Goal: Task Accomplishment & Management: Manage account settings

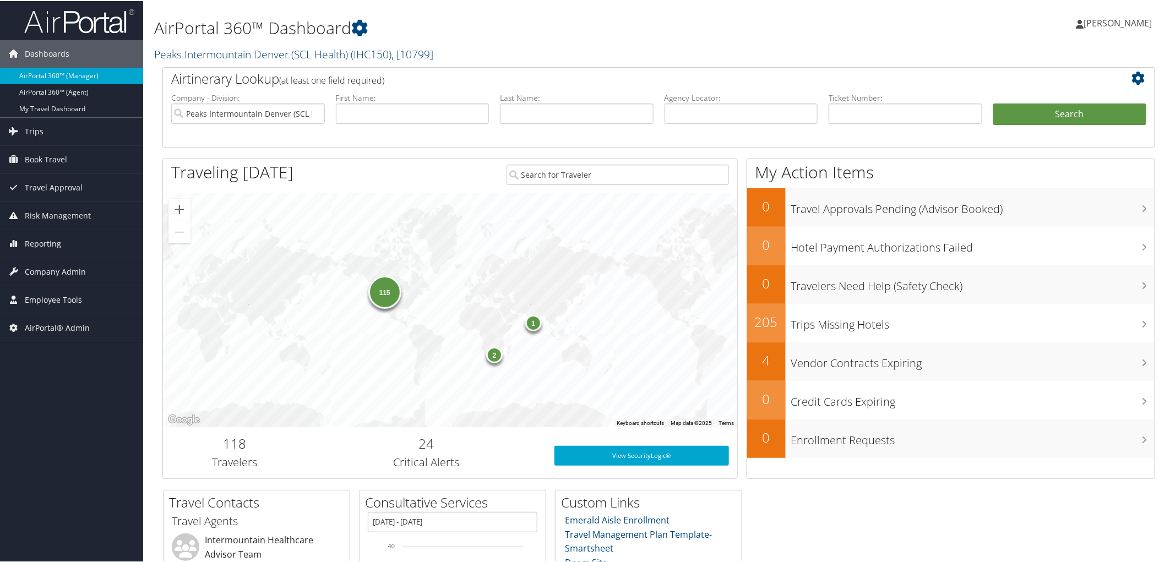
click at [170, 50] on link "Peaks Intermountain Denver (SCL Health) ( IHC150 ) , [ 10799 ]" at bounding box center [293, 53] width 279 height 15
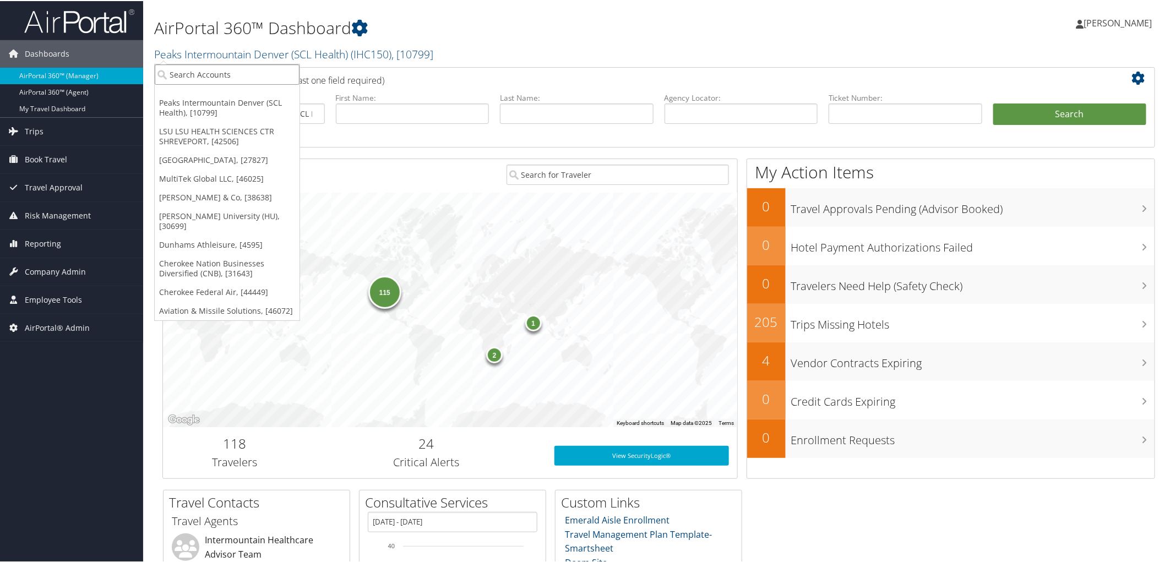
click at [178, 74] on input "search" at bounding box center [227, 73] width 145 height 20
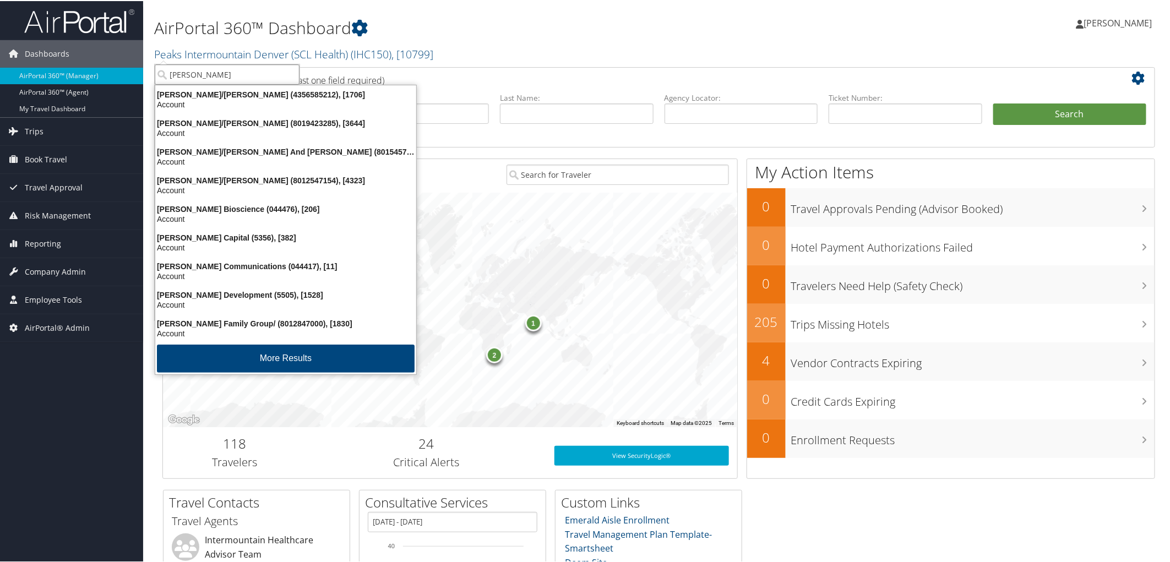
type input "sorenson"
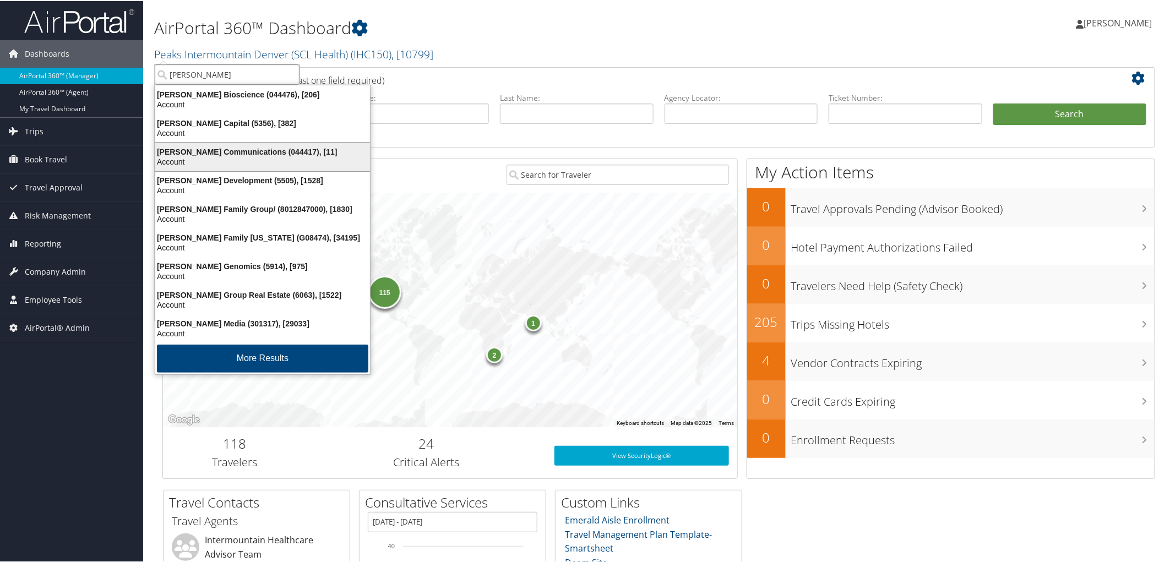
click at [207, 150] on div "Sorenson Communications (044417), [11]" at bounding box center [263, 151] width 228 height 10
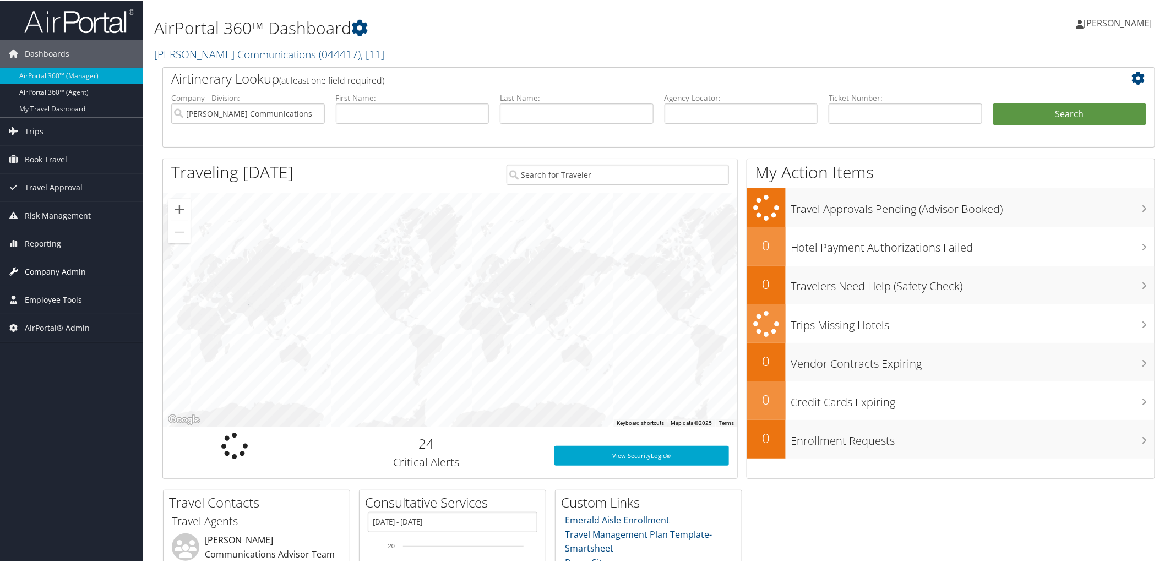
click at [62, 270] on span "Company Admin" at bounding box center [55, 271] width 61 height 28
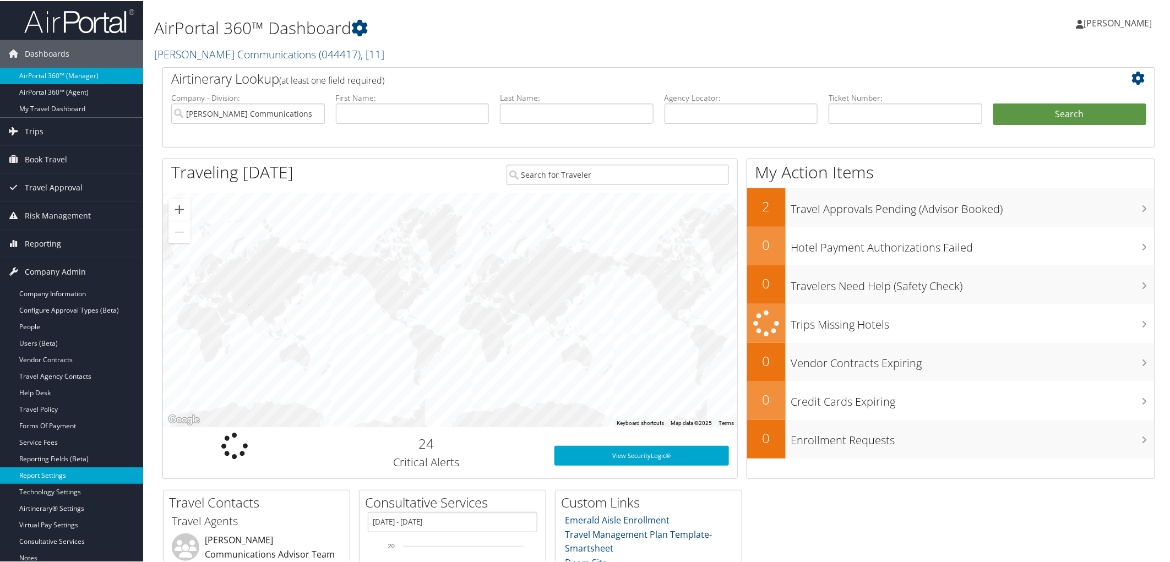
click at [52, 471] on link "Report Settings" at bounding box center [71, 474] width 143 height 17
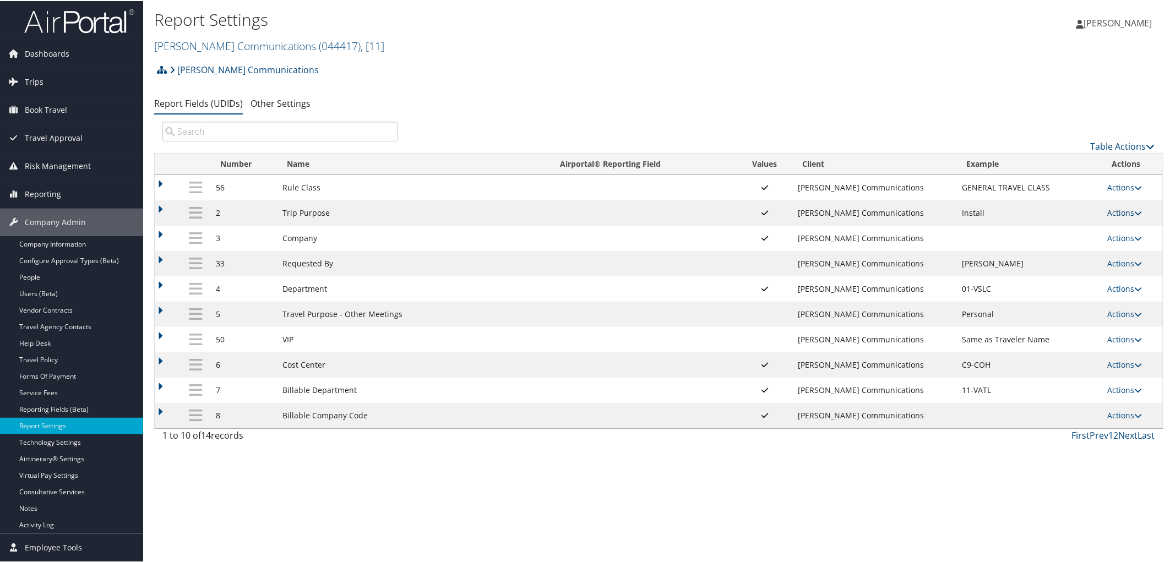
click at [1116, 211] on link "Actions" at bounding box center [1125, 212] width 35 height 10
click at [1067, 233] on link "Update Report Field Values" at bounding box center [1078, 229] width 119 height 19
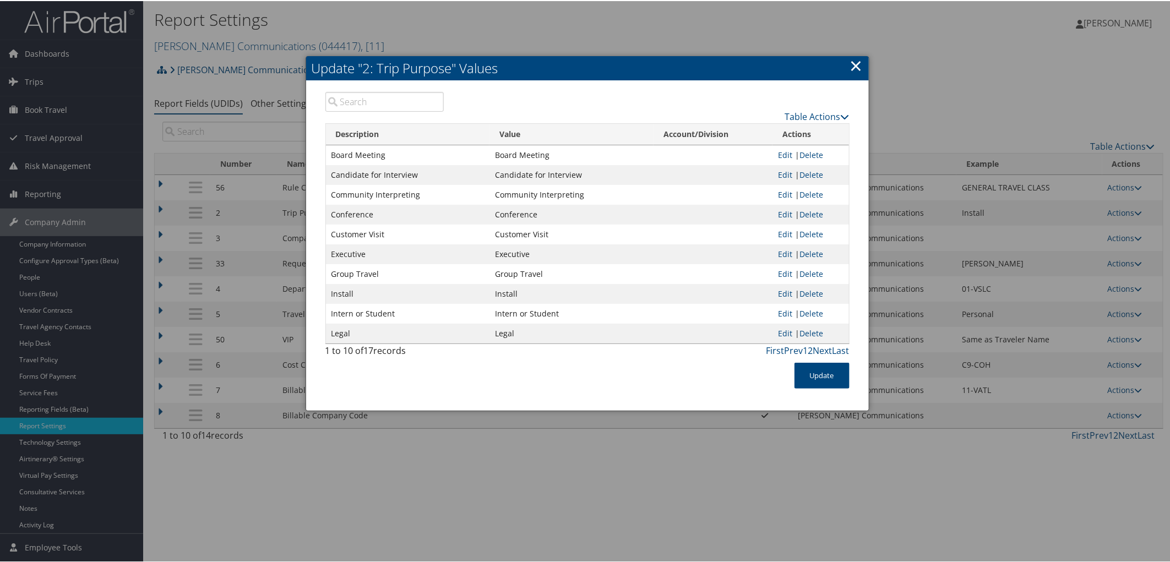
click at [851, 64] on link "×" at bounding box center [856, 64] width 13 height 22
